Goal: Task Accomplishment & Management: Use online tool/utility

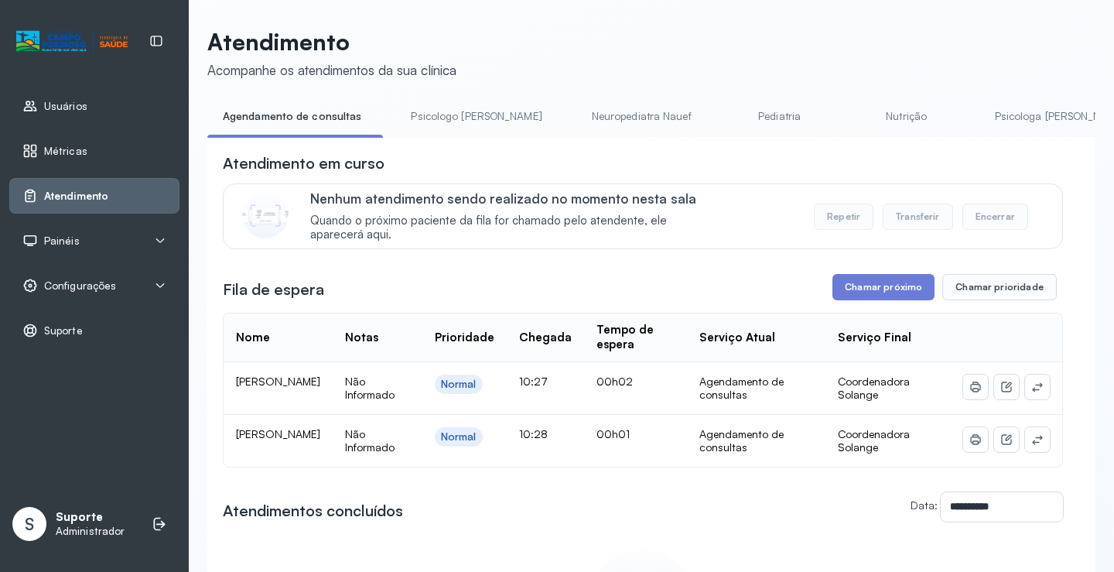
click at [687, 36] on header "Atendimento Acompanhe os atendimentos da sua clínica" at bounding box center [651, 53] width 888 height 51
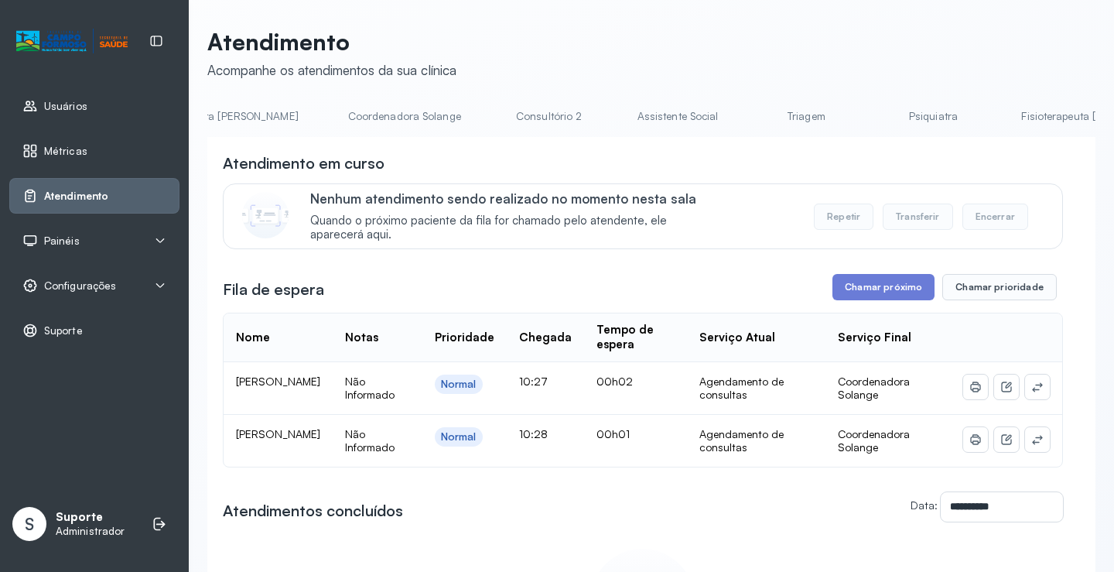
scroll to position [0, 1039]
click at [740, 126] on link "Triagem" at bounding box center [794, 117] width 108 height 26
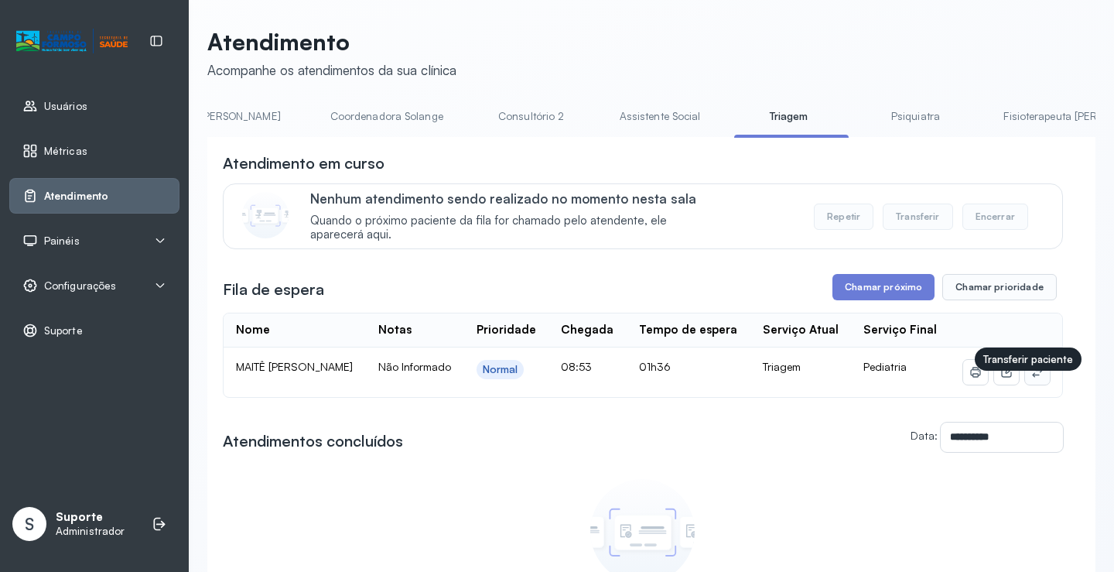
click at [1025, 384] on button at bounding box center [1037, 372] width 25 height 25
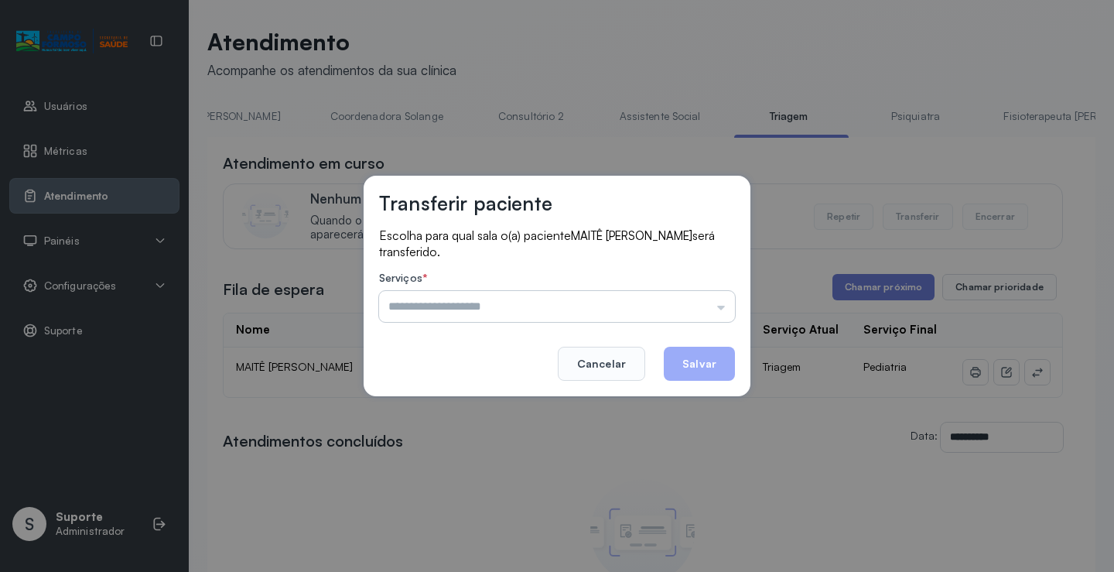
click at [589, 309] on input "text" at bounding box center [557, 306] width 356 height 31
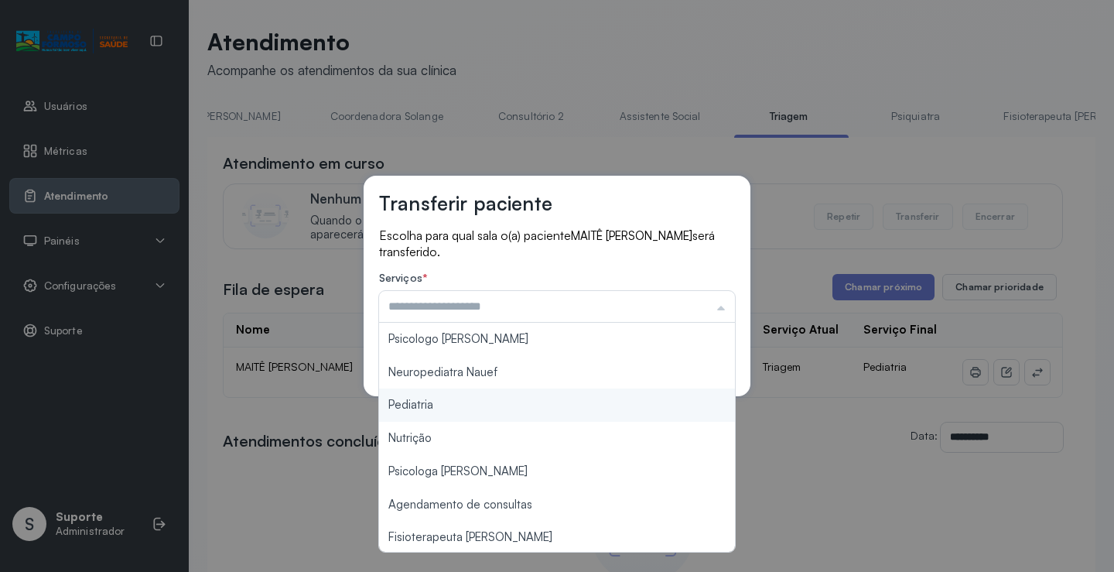
type input "*********"
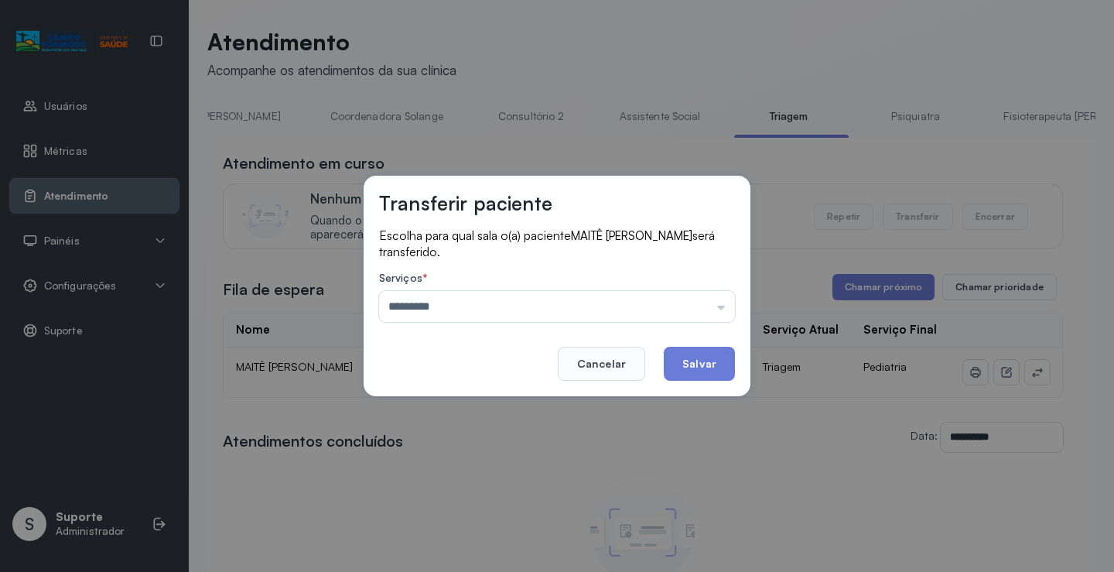
click at [413, 408] on div "Transferir paciente Escolha para qual sala o(a) paciente MAITÊ [PERSON_NAME] se…" at bounding box center [557, 286] width 1114 height 572
drag, startPoint x: 687, startPoint y: 358, endPoint x: 666, endPoint y: 344, distance: 25.1
click at [686, 357] on button "Salvar" at bounding box center [699, 363] width 71 height 34
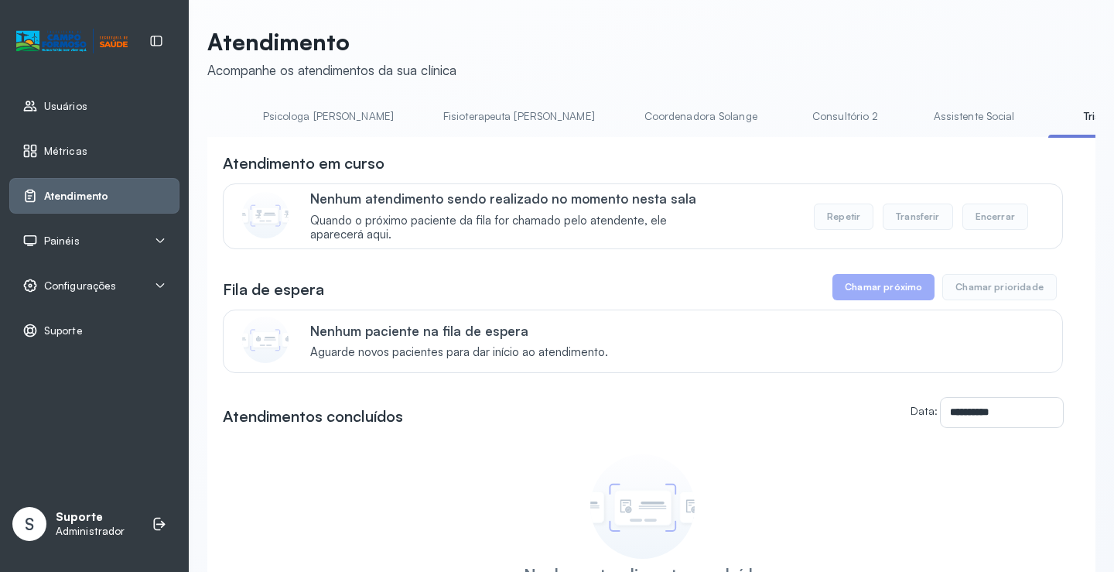
scroll to position [0, 728]
click at [916, 115] on link "Assistente Social" at bounding box center [972, 117] width 112 height 26
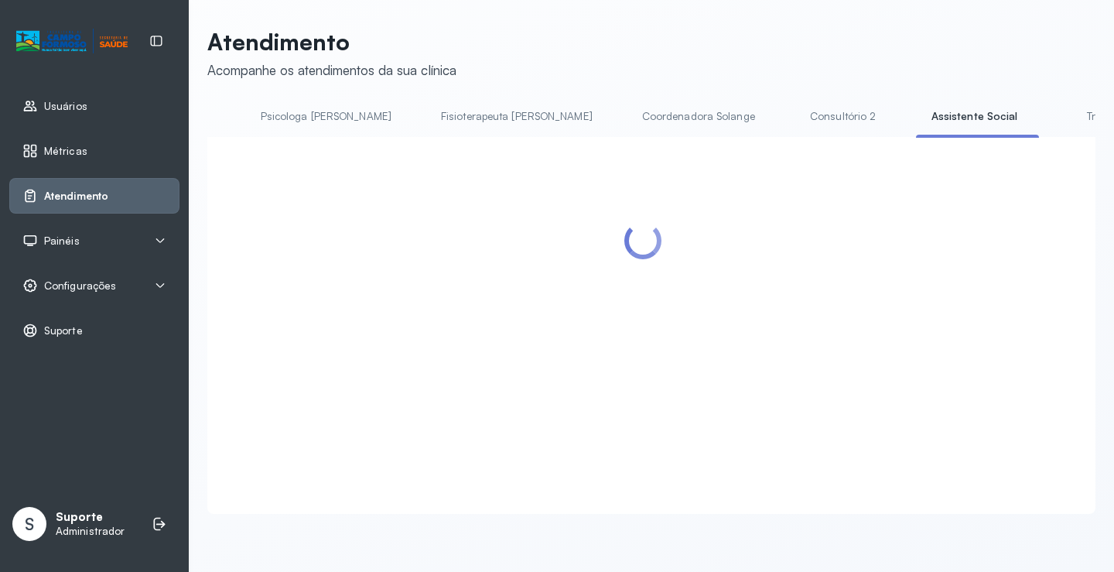
click at [1051, 125] on link "Triagem" at bounding box center [1105, 117] width 108 height 26
